Goal: Information Seeking & Learning: Learn about a topic

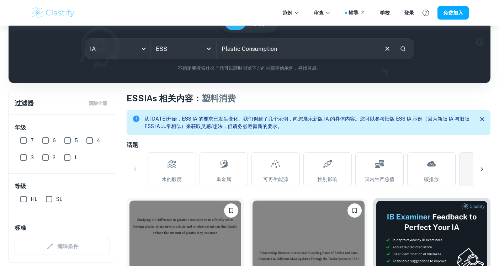
scroll to position [76, 0]
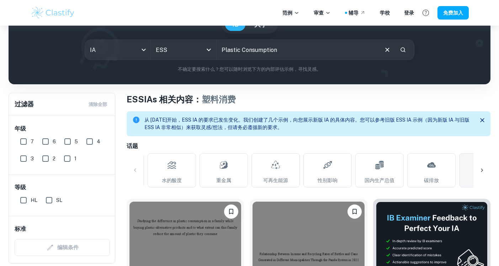
click at [303, 97] on h1 "ESS IAs 相关内容： 塑料消费" at bounding box center [309, 99] width 364 height 13
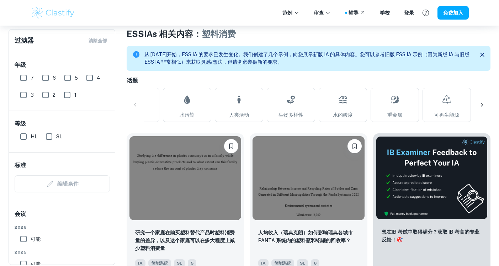
scroll to position [141, 0]
click at [197, 107] on link "水污染" at bounding box center [187, 105] width 48 height 34
type input "Water Pollution"
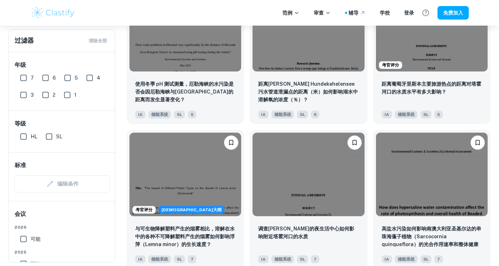
scroll to position [871, 0]
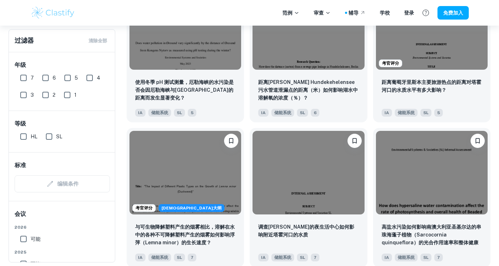
click at [50, 135] on input "SL" at bounding box center [49, 136] width 14 height 14
checkbox input "true"
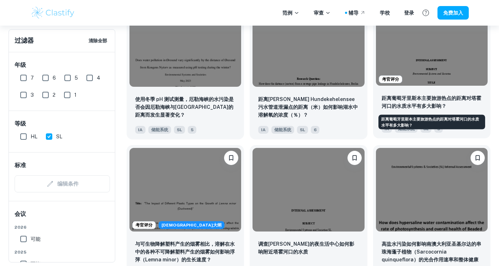
click at [439, 96] on font "距离葡萄牙里斯本主要旅游热点的距离对塔霍河口的水质水平有多大影响？" at bounding box center [431, 102] width 100 height 14
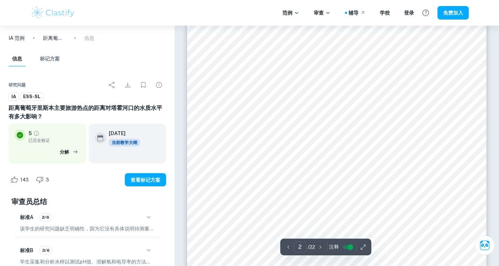
scroll to position [565, 0]
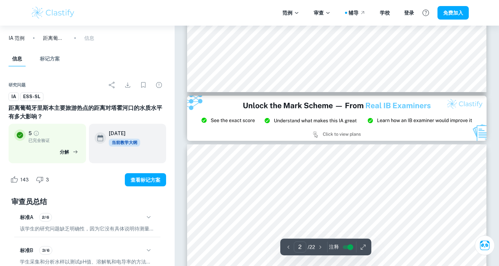
type input "3"
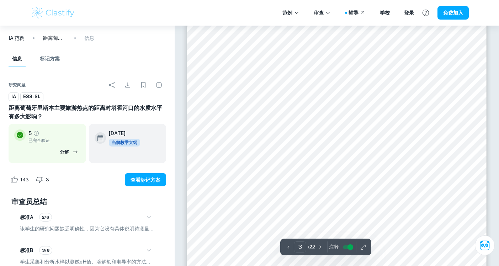
scroll to position [974, 0]
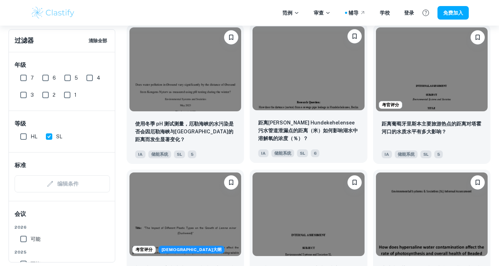
scroll to position [848, 0]
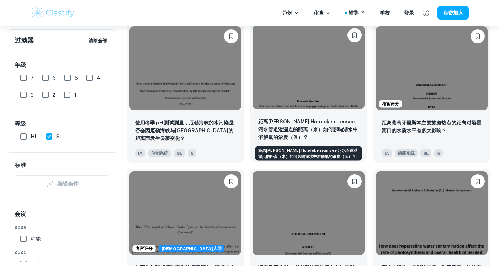
click at [334, 133] on p "距离[PERSON_NAME] Hundekehelensee 污水管道泄漏点的距离（米）如何影响湖水中溶解氧的浓度（％）？" at bounding box center [308, 129] width 100 height 23
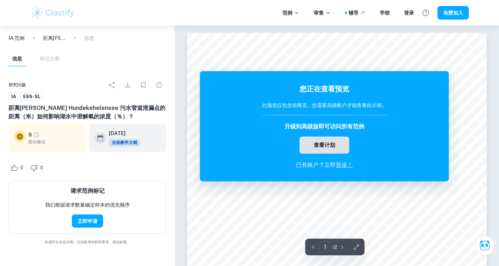
click at [319, 150] on button "查看计划" at bounding box center [324, 144] width 50 height 17
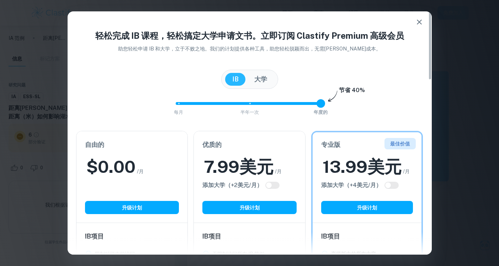
click at [421, 20] on icon "button" at bounding box center [419, 22] width 9 height 9
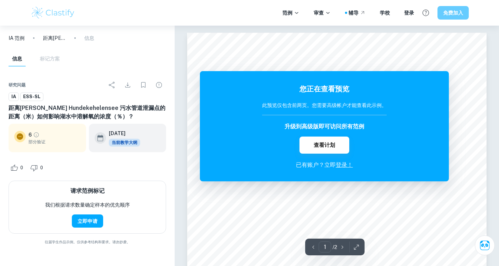
click at [446, 12] on font "免费加入" at bounding box center [453, 13] width 20 height 6
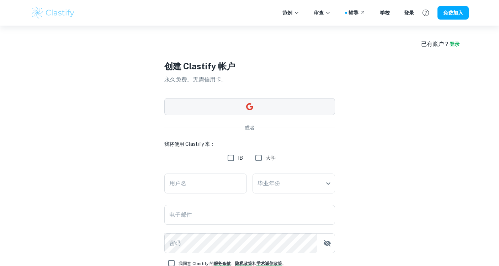
click at [249, 105] on icon "button" at bounding box center [249, 106] width 9 height 9
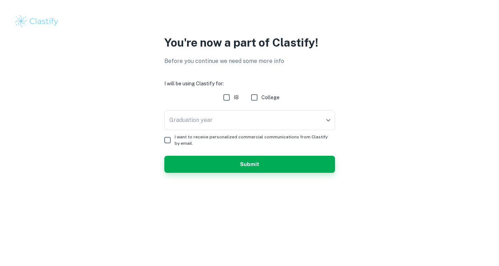
click at [227, 97] on input "IB" at bounding box center [226, 97] width 14 height 14
checkbox input "true"
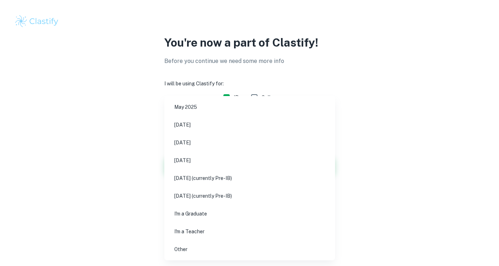
click at [180, 119] on body "We value your privacy We use cookies to enhance your browsing experience, serve…" at bounding box center [249, 133] width 499 height 266
click at [218, 144] on li "[DATE]" at bounding box center [249, 142] width 165 height 16
type input "M26"
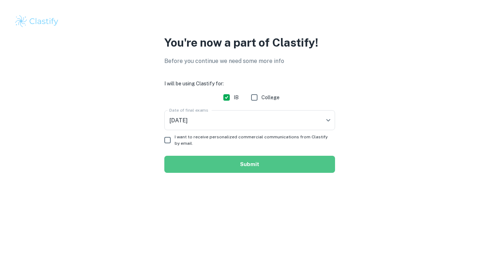
click at [186, 158] on button "Submit" at bounding box center [249, 164] width 171 height 17
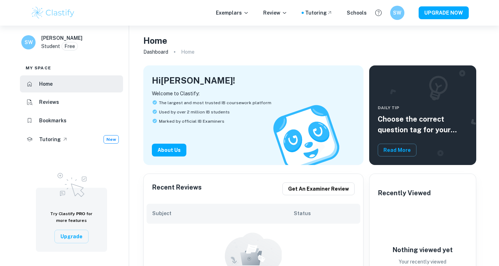
click at [55, 10] on img at bounding box center [53, 13] width 45 height 14
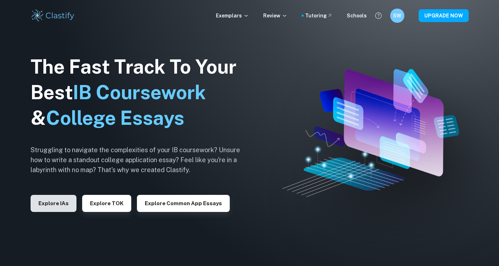
click at [60, 201] on button "Explore IAs" at bounding box center [54, 203] width 46 height 17
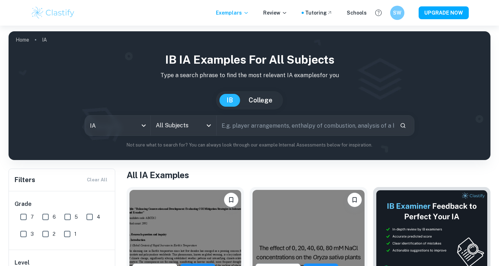
click at [191, 59] on h1 "IB IA examples for all subjects" at bounding box center [249, 59] width 470 height 17
click at [190, 124] on input "All Subjects" at bounding box center [178, 126] width 48 height 14
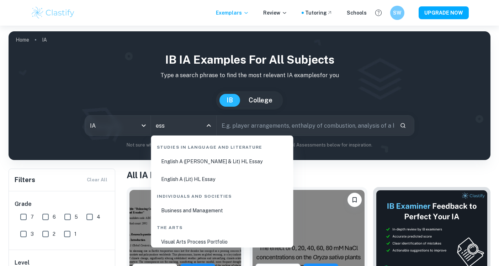
scroll to position [37, 0]
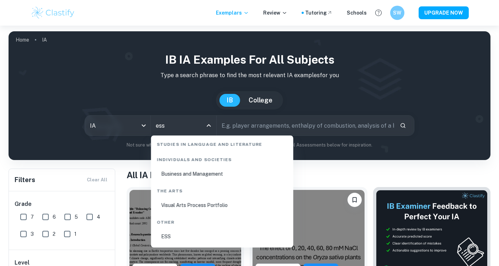
click at [218, 234] on li "ESS" at bounding box center [222, 236] width 136 height 16
type input "ESS"
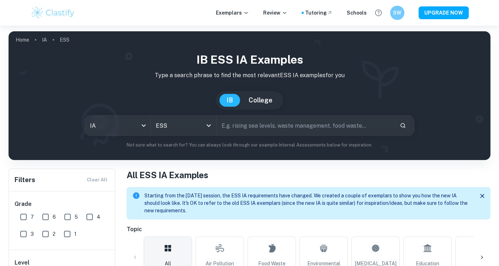
type input "P"
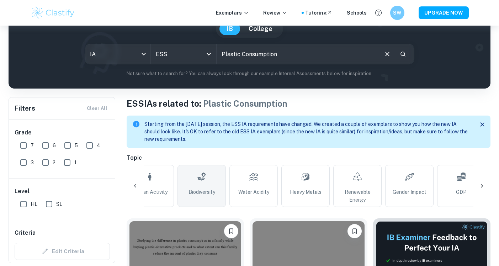
scroll to position [0, 532]
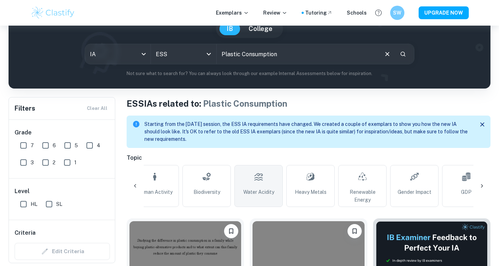
click at [266, 185] on link "Water Acidity" at bounding box center [258, 186] width 48 height 42
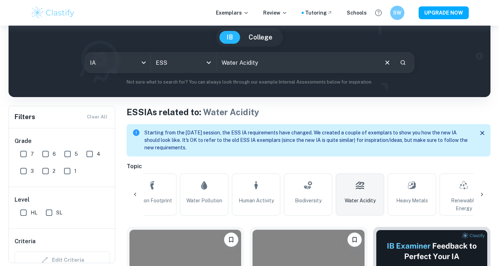
scroll to position [0, 431]
click at [195, 181] on link "Water Pollution" at bounding box center [203, 194] width 48 height 42
type input "Water Pollution"
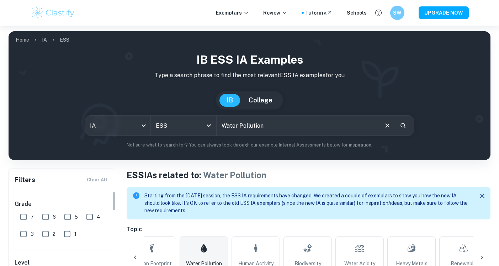
click at [46, 216] on input "6" at bounding box center [45, 217] width 14 height 14
checkbox input "true"
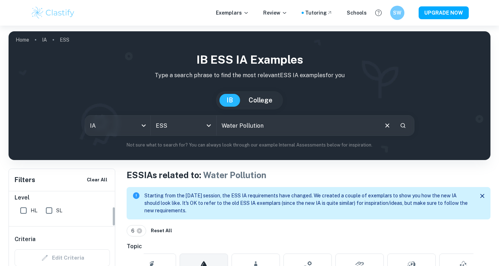
scroll to position [60, 0]
click at [47, 216] on input "SL" at bounding box center [49, 215] width 14 height 14
checkbox input "true"
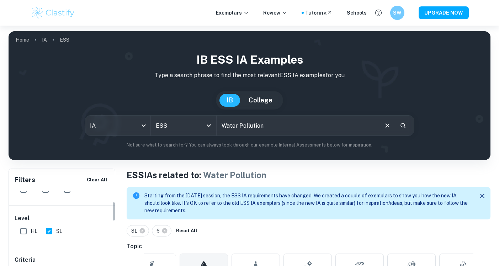
scroll to position [0, 0]
click at [47, 216] on input "6" at bounding box center [45, 217] width 14 height 14
checkbox input "false"
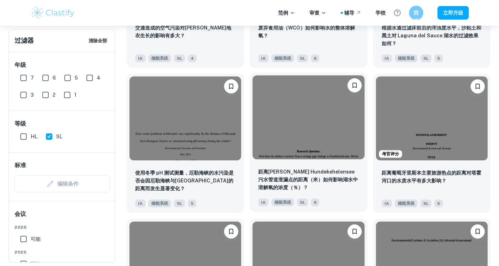
scroll to position [800, 0]
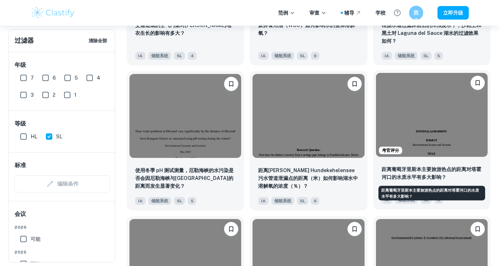
click at [409, 174] on font "距离葡萄牙里斯本主要旅游热点的距离对塔霍河口的水质水平有多大影响？" at bounding box center [431, 173] width 100 height 14
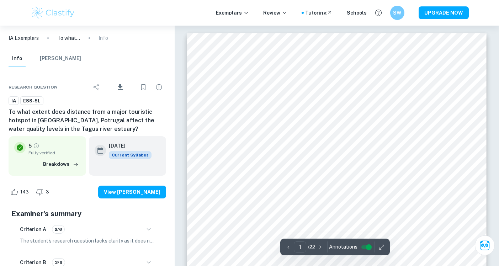
click at [78, 118] on h6 "To what extent does distance from a major touristic hotspot in [GEOGRAPHIC_DATA…" at bounding box center [87, 121] width 157 height 26
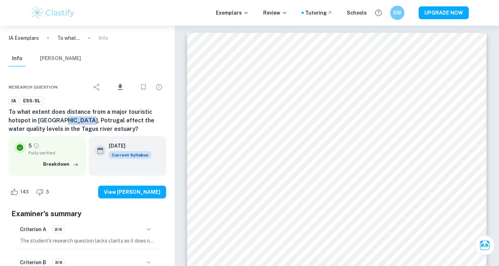
click at [78, 118] on h6 "To what extent does distance from a major touristic hotspot in [GEOGRAPHIC_DATA…" at bounding box center [87, 121] width 157 height 26
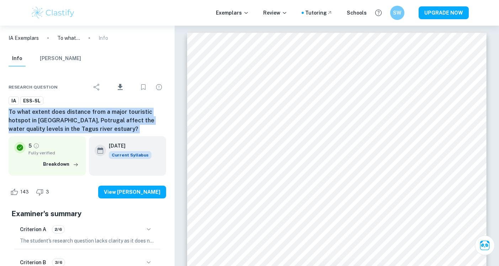
click at [78, 118] on h6 "To what extent does distance from a major touristic hotspot in [GEOGRAPHIC_DATA…" at bounding box center [87, 121] width 157 height 26
copy div "To what extent does distance from a major touristic hotspot in [GEOGRAPHIC_DATA…"
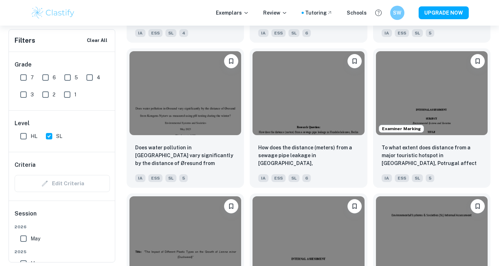
scroll to position [0, 152]
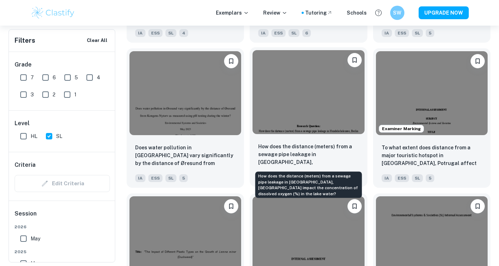
click at [320, 165] on p "How does the distance (meters) from a sewage pipe leakage in [GEOGRAPHIC_DATA],…" at bounding box center [308, 155] width 100 height 24
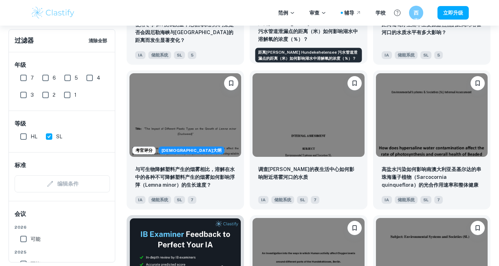
scroll to position [947, 0]
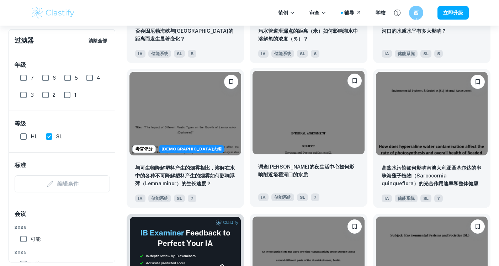
click at [348, 190] on div "IA 储能系统 SL 7" at bounding box center [305, 195] width 100 height 11
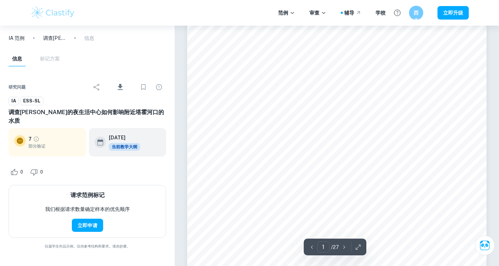
scroll to position [101, 0]
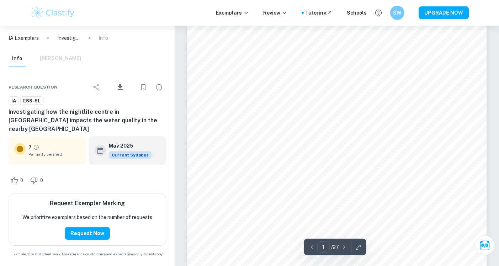
click at [49, 151] on span "Partially verified" at bounding box center [54, 154] width 52 height 6
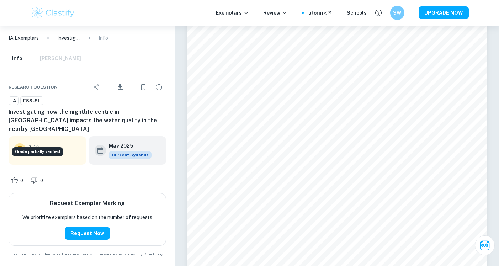
click at [37, 144] on icon "Grade partially verified" at bounding box center [36, 147] width 6 height 6
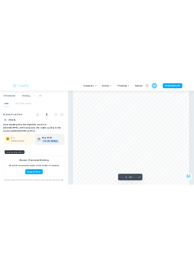
scroll to position [667, 0]
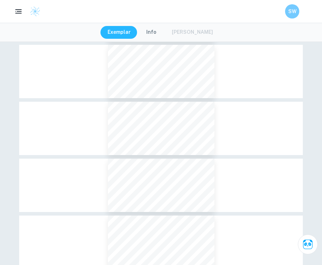
type input "2"
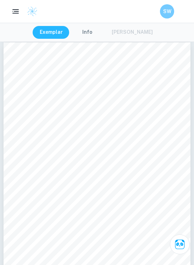
scroll to position [307, 0]
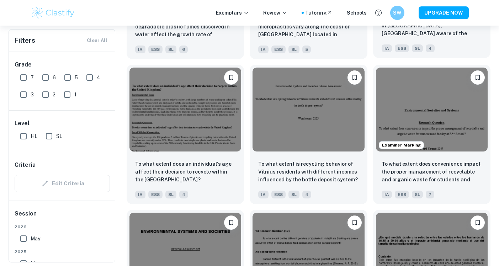
scroll to position [808, 0]
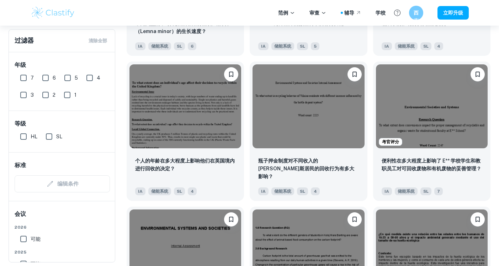
click at [371, 63] on div "考官评分 便利性在多大程度上影响了 E** 学校学生和教职员工对可回收废物和有机废物的妥善管理？ IA 储能系统 SL 7" at bounding box center [428, 128] width 123 height 145
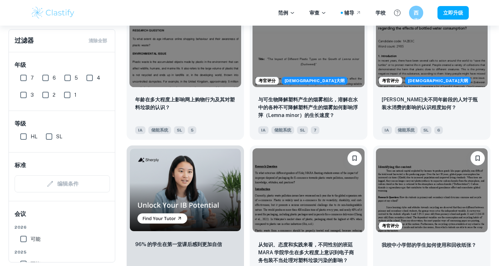
scroll to position [416, 0]
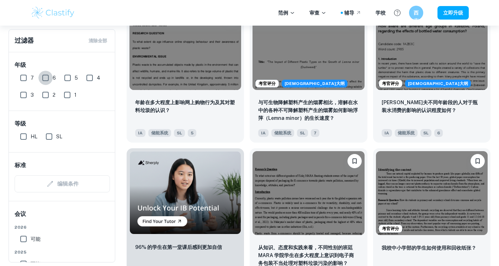
click at [46, 77] on input "6" at bounding box center [45, 78] width 14 height 14
checkbox input "true"
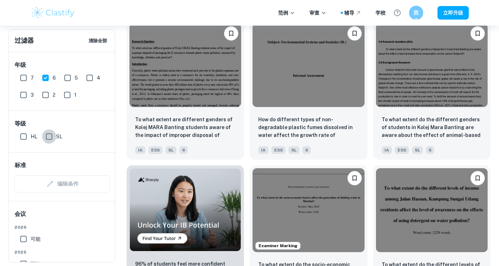
click at [49, 136] on input "SL" at bounding box center [49, 136] width 14 height 14
checkbox input "true"
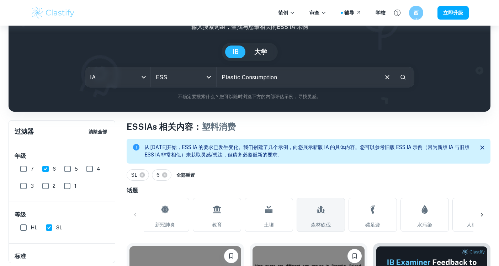
scroll to position [0, 225]
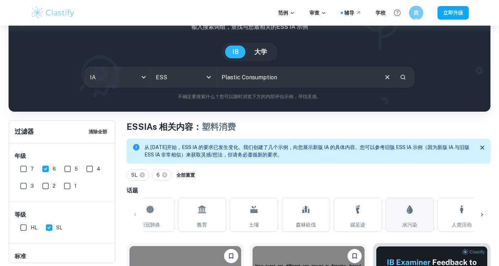
click at [411, 213] on icon at bounding box center [409, 209] width 9 height 17
type input "Water Pollution"
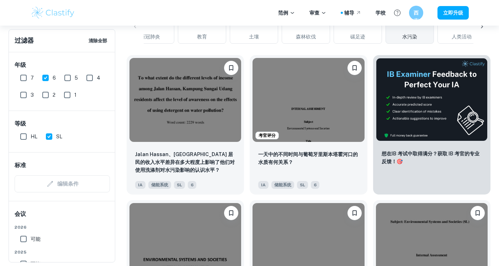
scroll to position [238, 0]
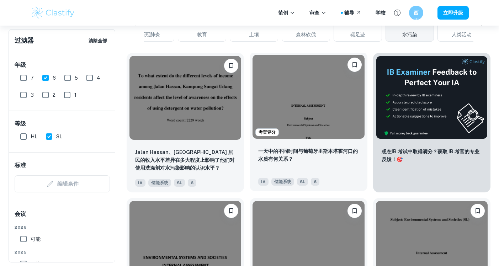
click at [344, 178] on div "IA 储能系统 SL 6" at bounding box center [305, 179] width 100 height 11
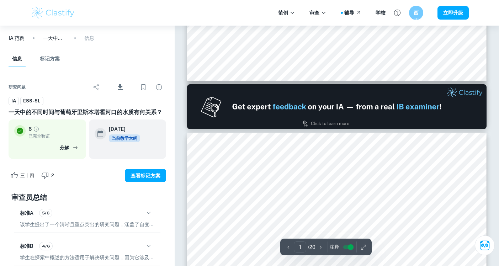
type input "2"
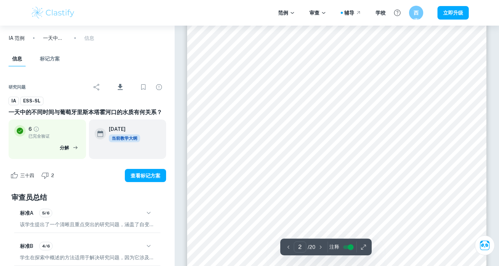
scroll to position [547, 0]
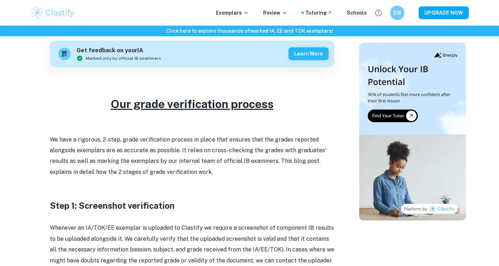
scroll to position [265, 0]
